Goal: Transaction & Acquisition: Obtain resource

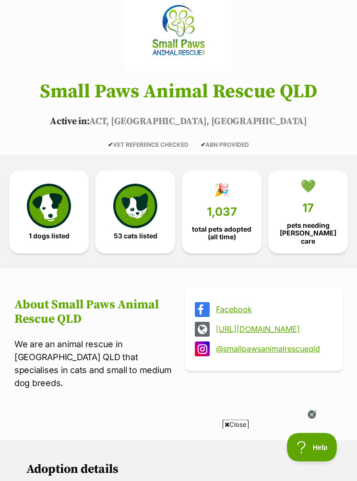
scroll to position [95, 0]
click at [135, 214] on img at bounding box center [135, 206] width 44 height 44
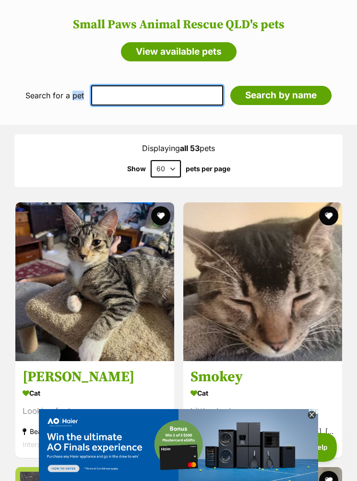
click at [128, 85] on input "text" at bounding box center [157, 95] width 132 height 20
type input "Scarlett"
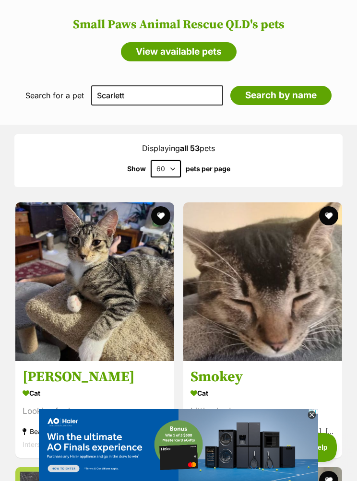
click at [293, 86] on input "Search by name" at bounding box center [280, 95] width 101 height 19
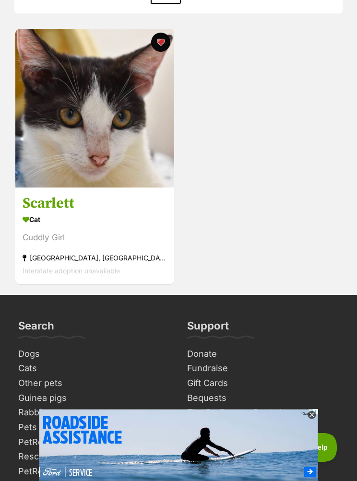
click at [74, 226] on section "Cat Cuddly Girl Shailer Park, QLD Interstate adoption unavailable" at bounding box center [95, 245] width 144 height 65
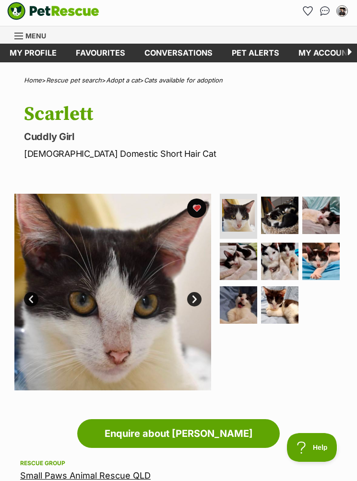
click at [355, 341] on section "Available 1 of 8 images 1 of 8 images 1 of 8 images 1 of 8 images 1 of 8 images…" at bounding box center [178, 284] width 357 height 211
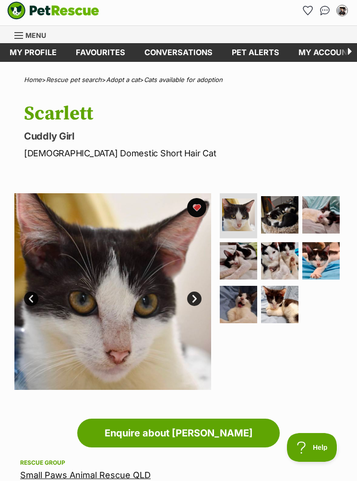
click at [256, 246] on img at bounding box center [238, 260] width 37 height 37
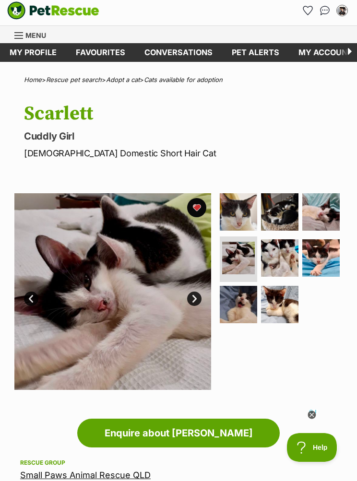
scroll to position [0, 0]
click at [200, 302] on link "Next" at bounding box center [194, 299] width 14 height 14
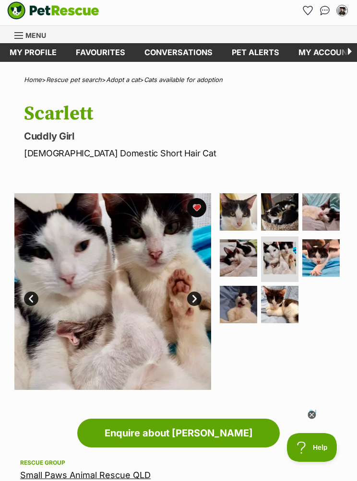
click at [194, 304] on link "Next" at bounding box center [194, 299] width 14 height 14
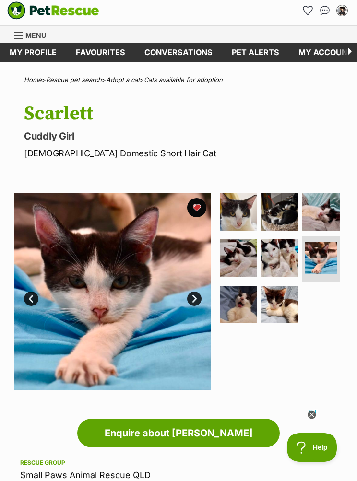
click at [199, 299] on link "Next" at bounding box center [194, 299] width 14 height 14
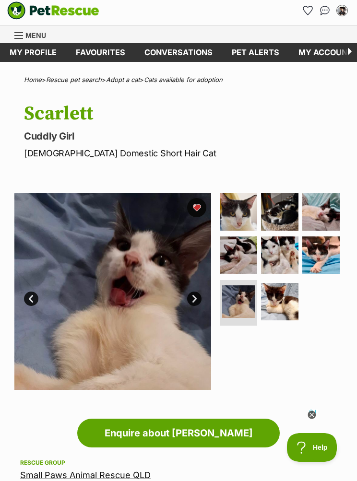
click at [195, 304] on link "Next" at bounding box center [194, 299] width 14 height 14
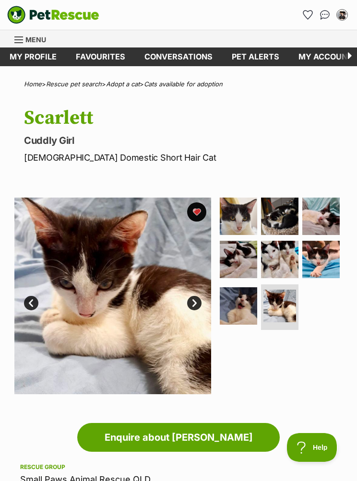
click at [189, 62] on link "Conversations" at bounding box center [178, 57] width 87 height 19
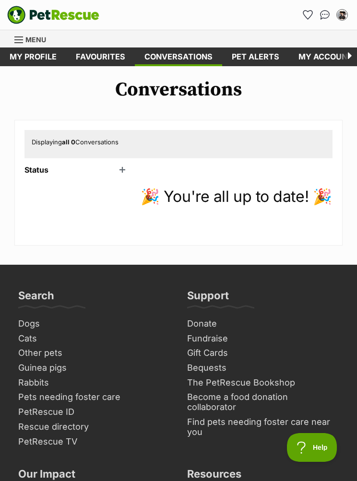
click at [123, 172] on header "Status" at bounding box center [77, 170] width 106 height 9
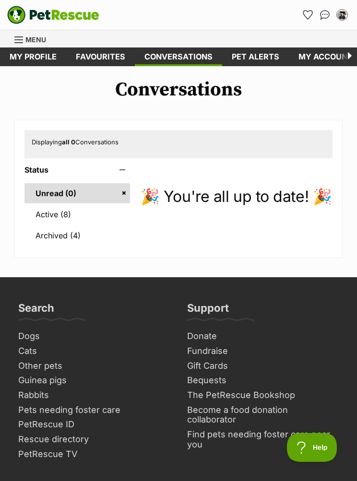
click at [62, 219] on link "Active (8)" at bounding box center [77, 214] width 106 height 20
